Goal: Task Accomplishment & Management: Manage account settings

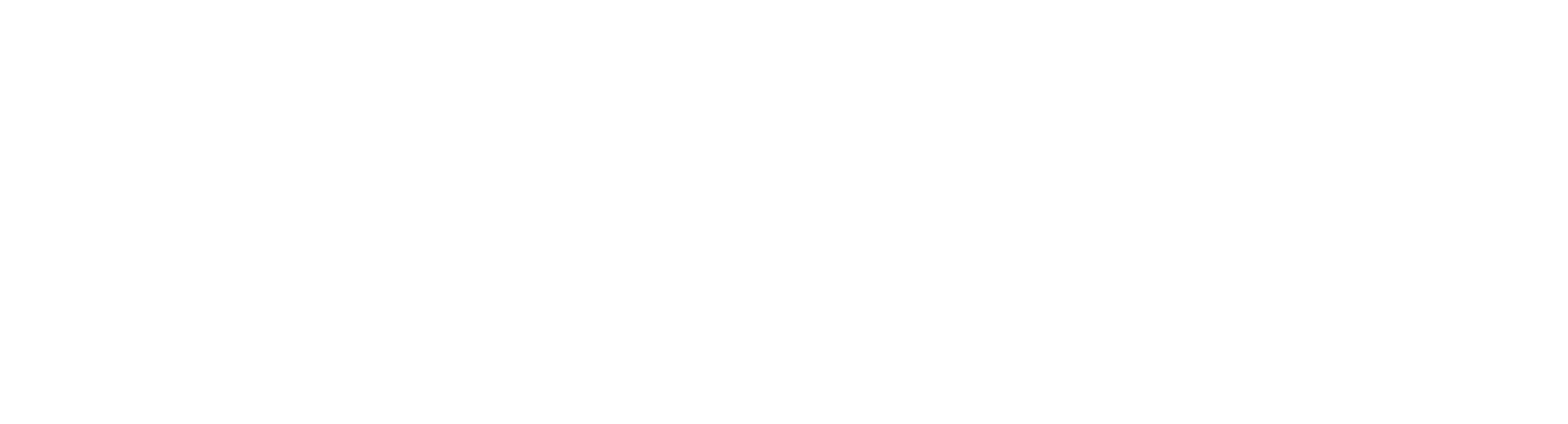
select select "*"
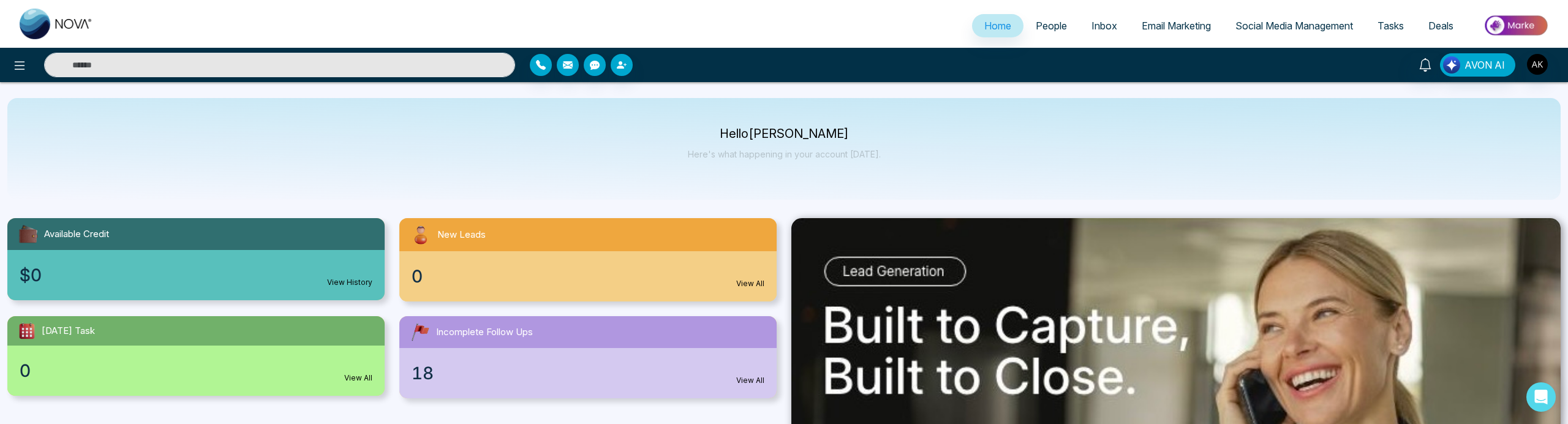
click at [1038, 24] on span "People" at bounding box center [1052, 26] width 32 height 12
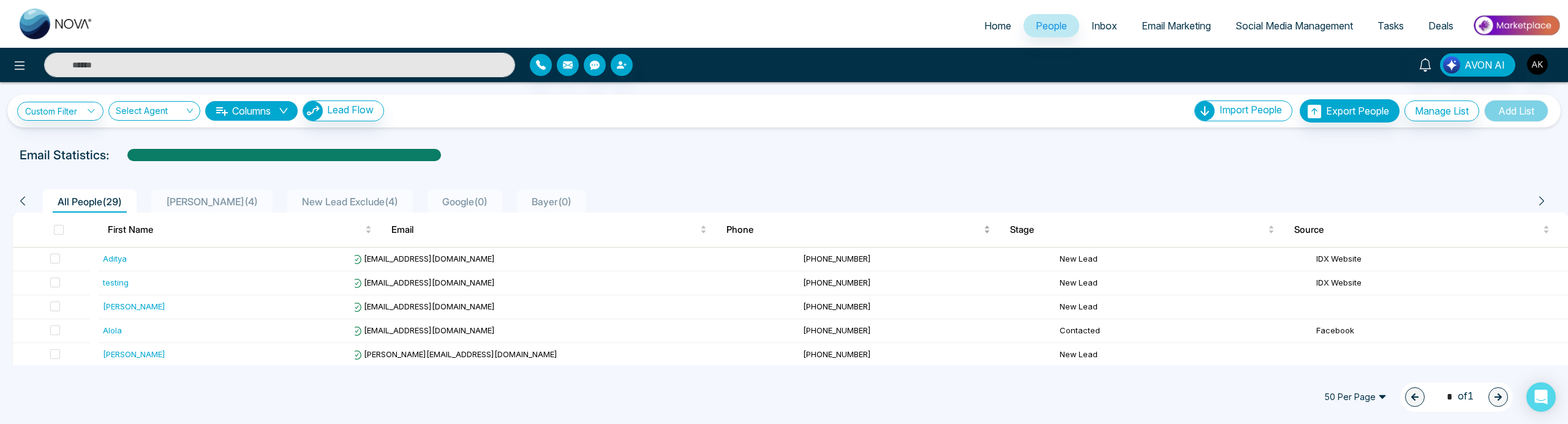
scroll to position [3, 0]
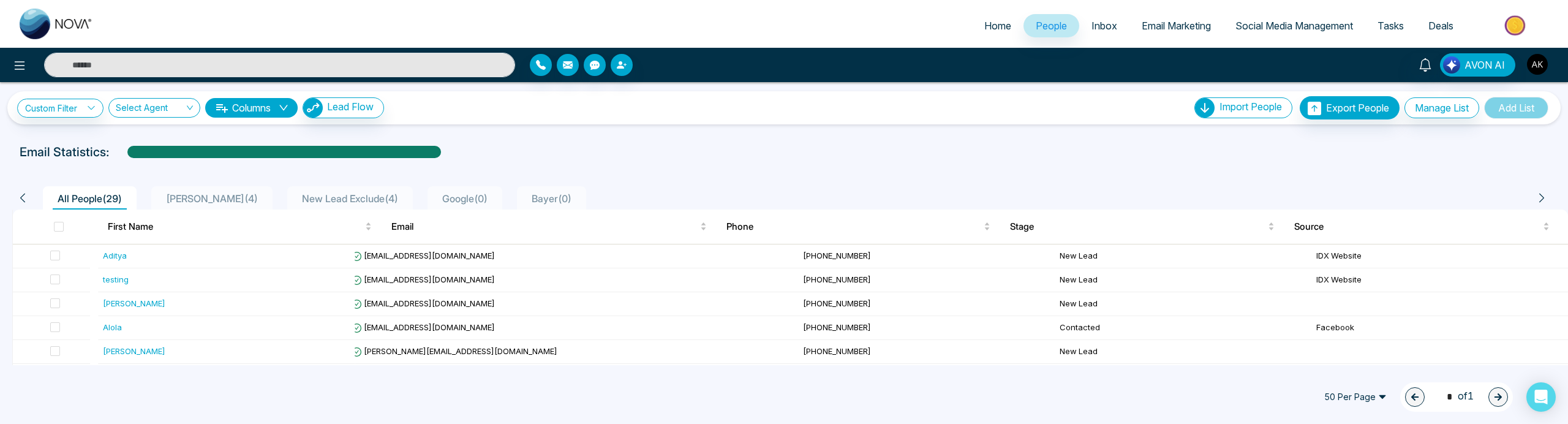
click at [1535, 61] on img "button" at bounding box center [1537, 64] width 21 height 21
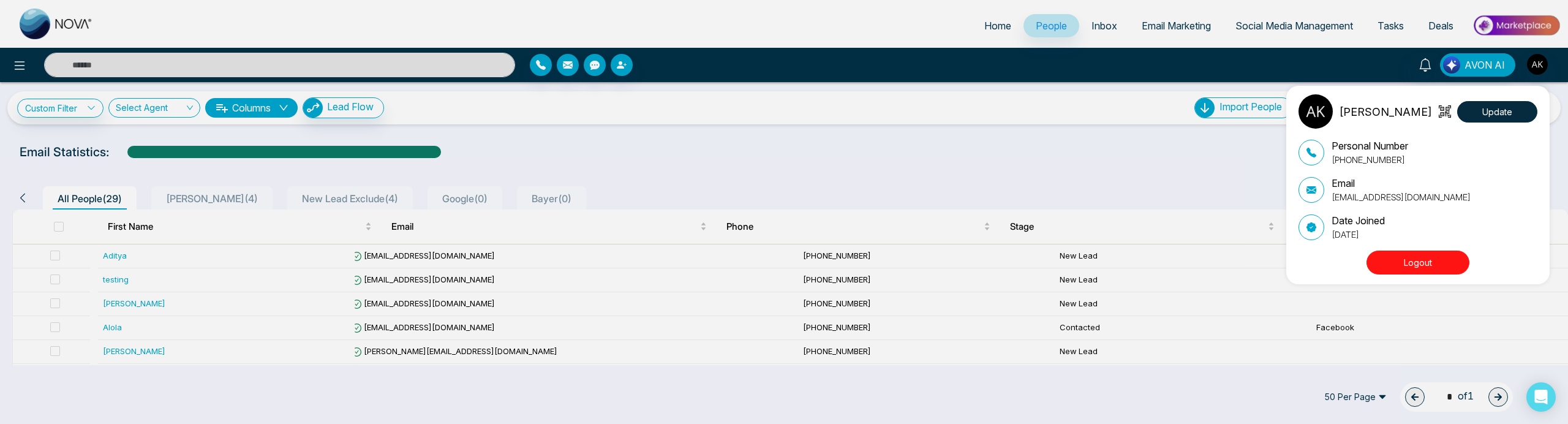
click at [1416, 255] on button "Logout" at bounding box center [1418, 262] width 103 height 24
